Goal: Transaction & Acquisition: Purchase product/service

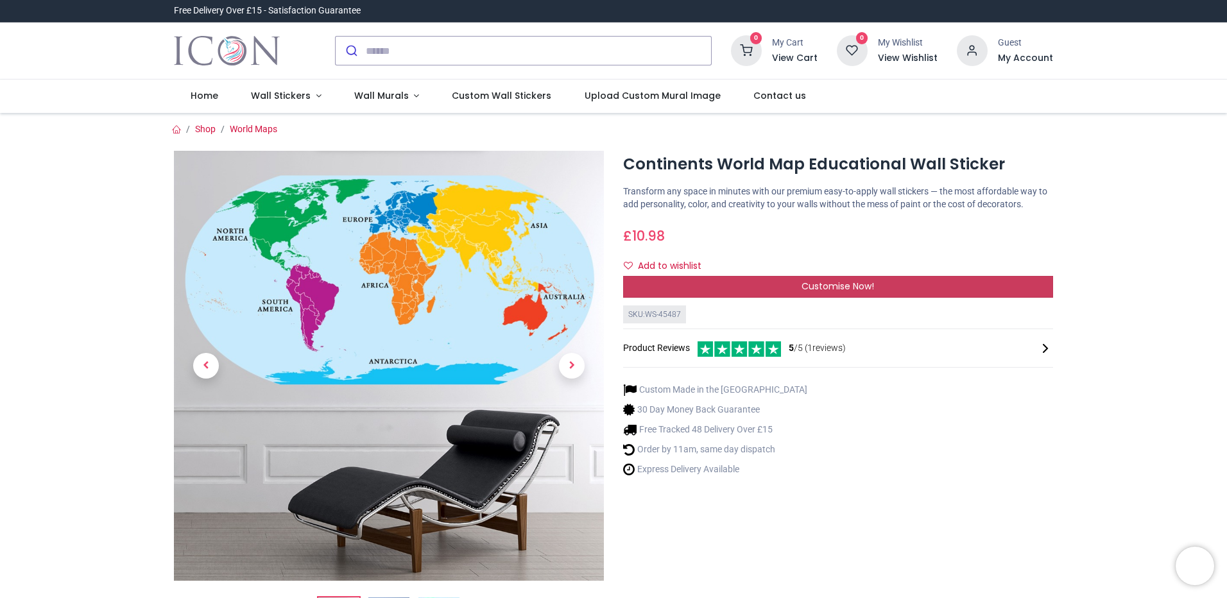
click at [837, 280] on span "Customise Now!" at bounding box center [837, 286] width 72 height 13
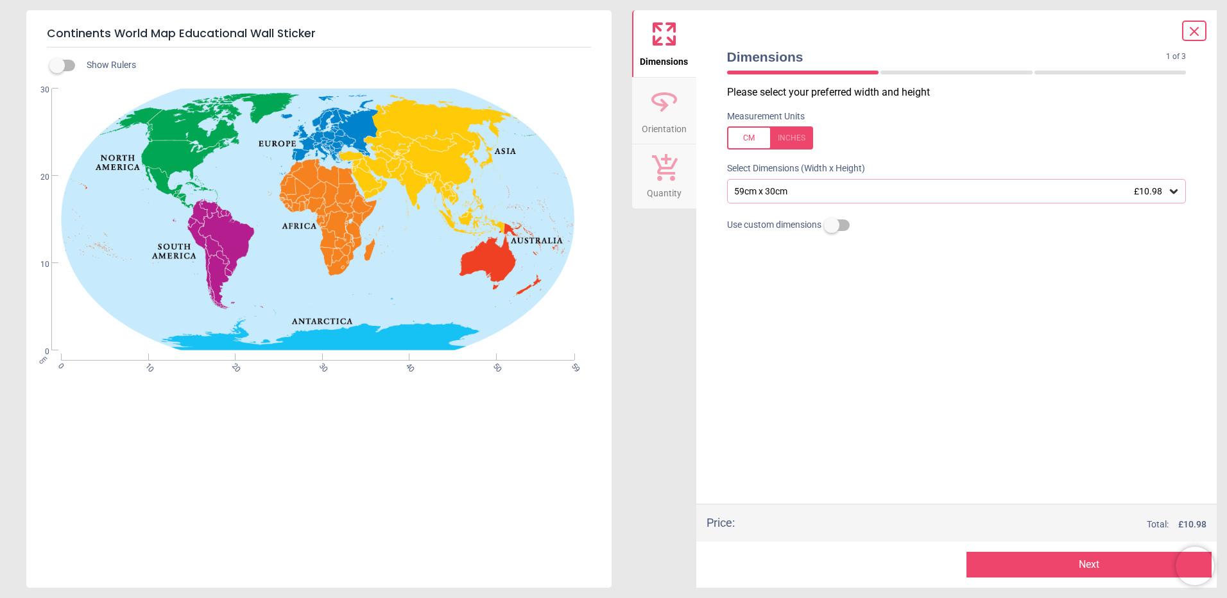
click at [789, 191] on div "59cm x 30cm £10.98" at bounding box center [950, 191] width 435 height 11
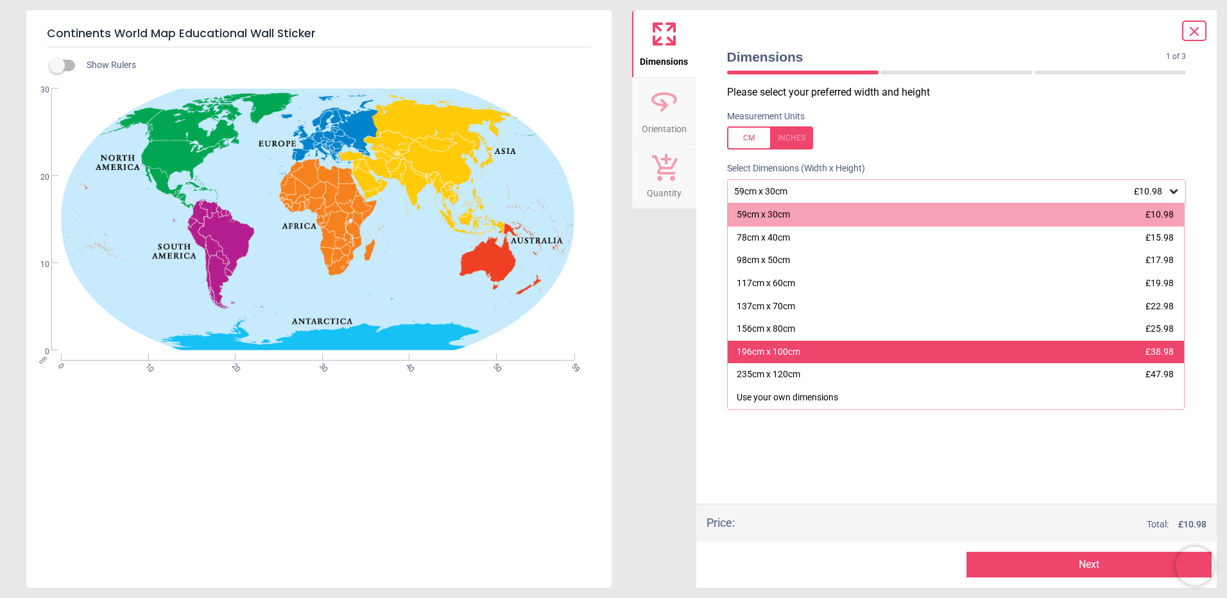
click at [810, 354] on div "196cm x 100cm £38.98" at bounding box center [955, 352] width 457 height 23
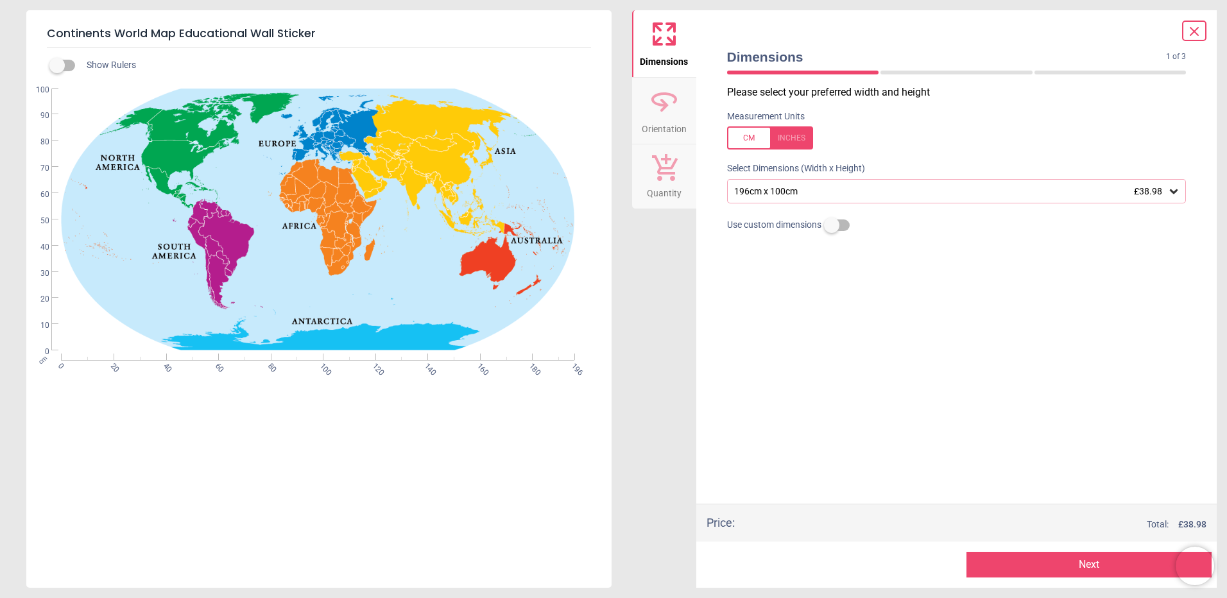
click at [752, 142] on div at bounding box center [770, 137] width 86 height 23
click at [752, 143] on div at bounding box center [770, 137] width 86 height 23
click at [1047, 569] on button "Next" at bounding box center [1088, 565] width 245 height 26
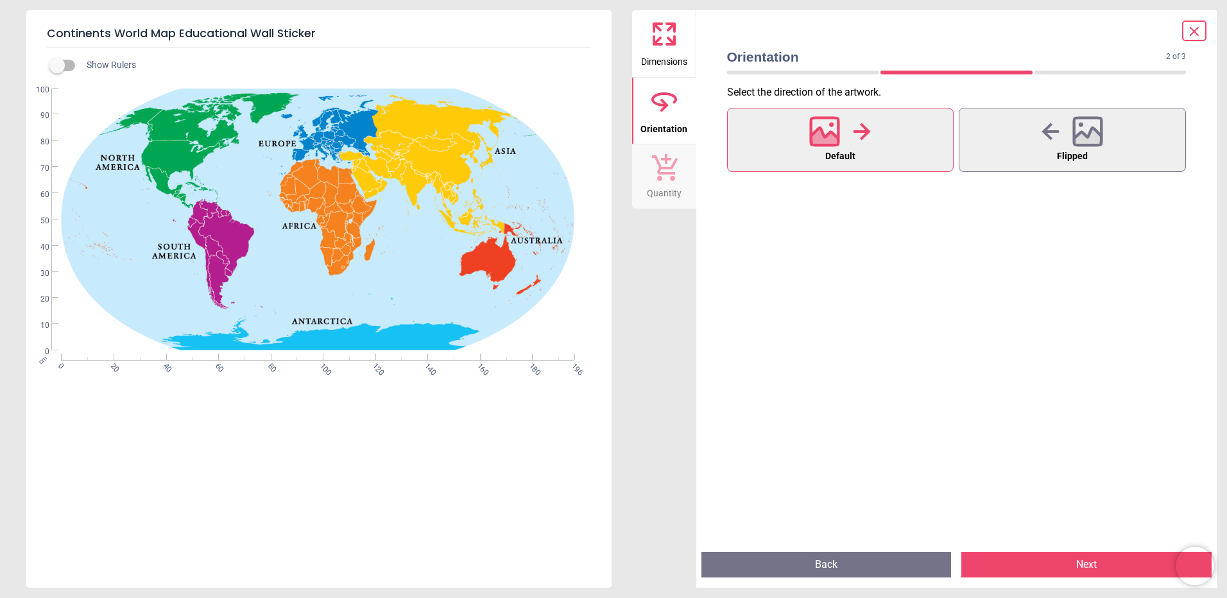
drag, startPoint x: 826, startPoint y: 162, endPoint x: 835, endPoint y: 166, distance: 9.8
click at [828, 163] on span "Default" at bounding box center [840, 156] width 30 height 17
click at [1123, 563] on button "Next" at bounding box center [1086, 565] width 250 height 26
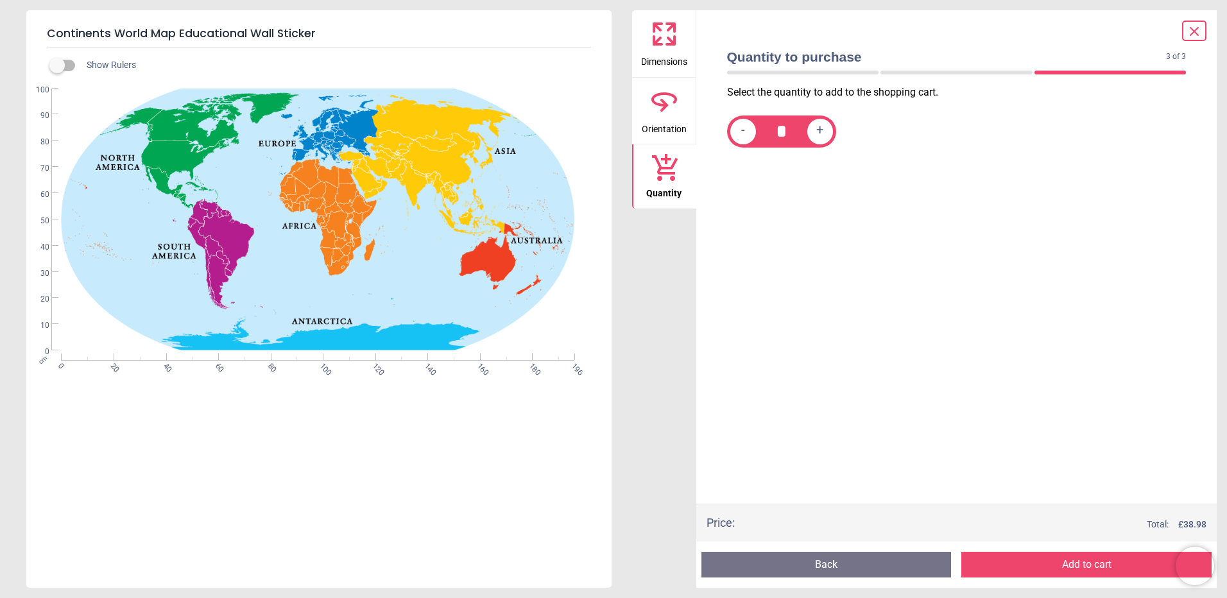
click at [1029, 566] on button "Add to cart" at bounding box center [1086, 565] width 250 height 26
